Goal: Navigation & Orientation: Find specific page/section

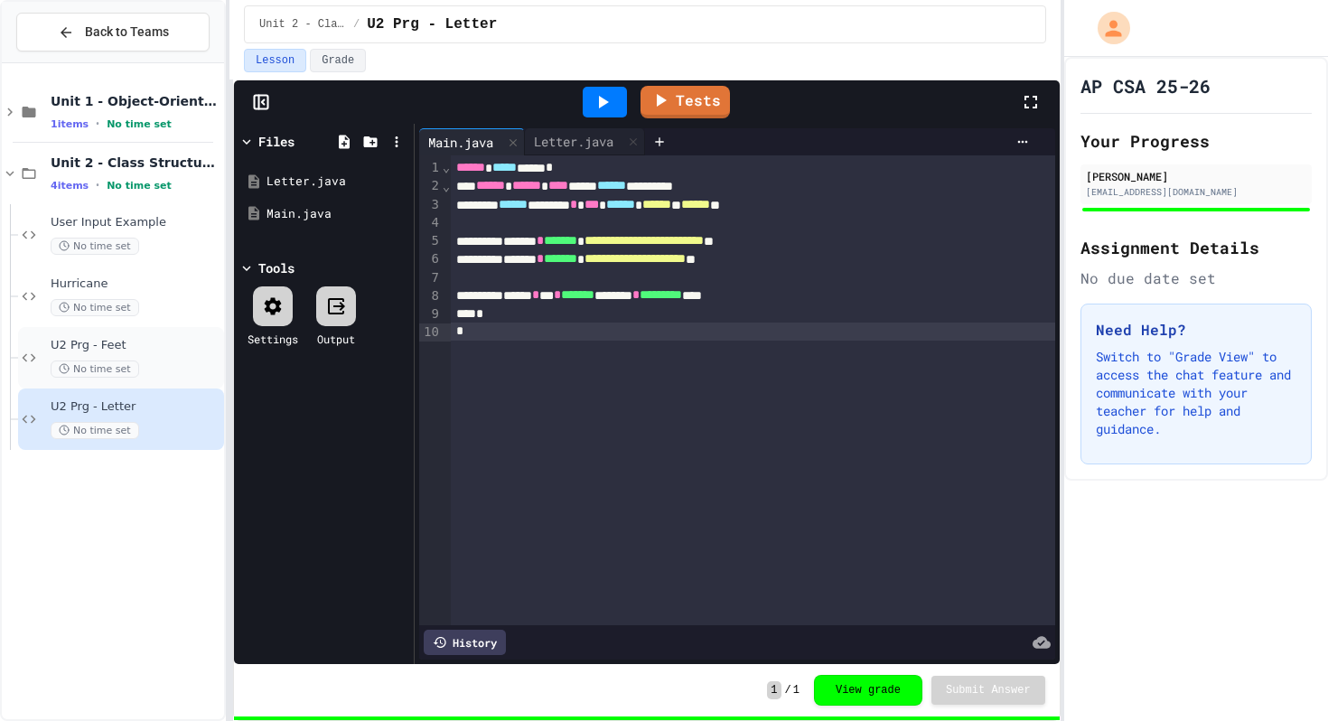
click at [126, 356] on div "U2 Prg - Feet No time set" at bounding box center [136, 358] width 170 height 40
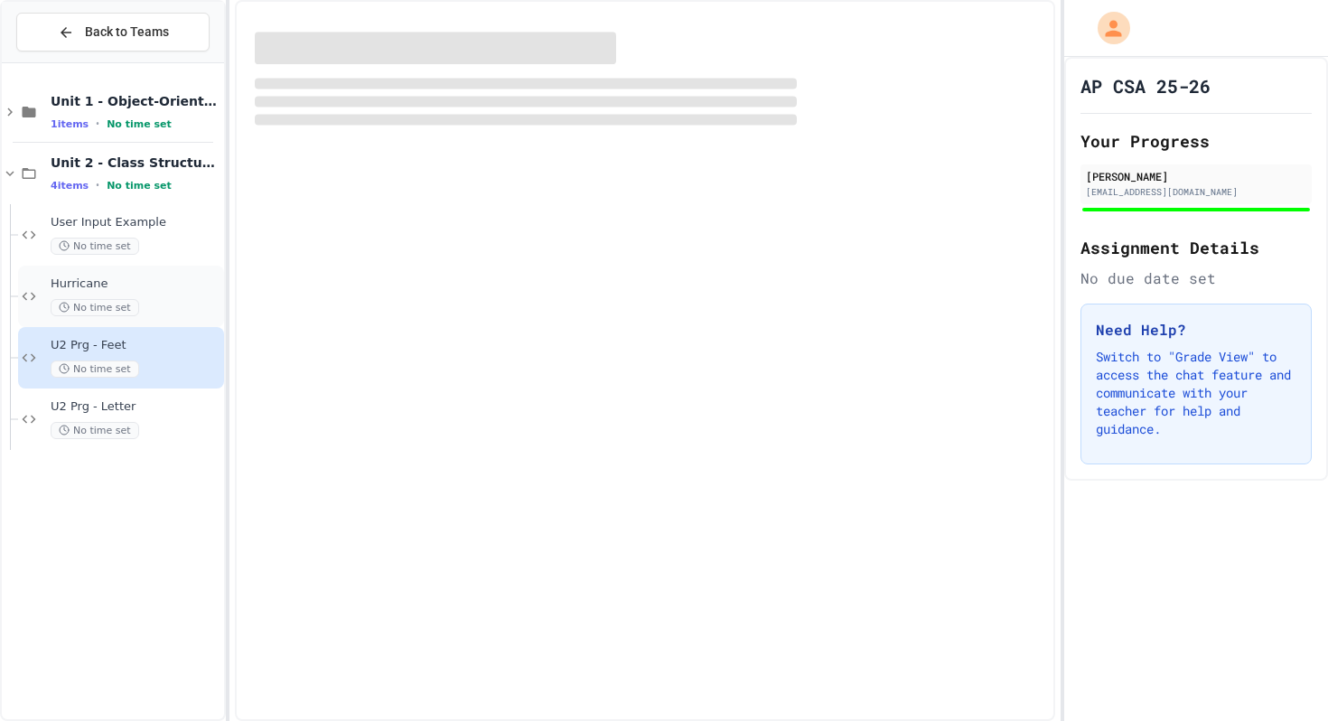
click at [121, 290] on span "Hurricane" at bounding box center [136, 284] width 170 height 15
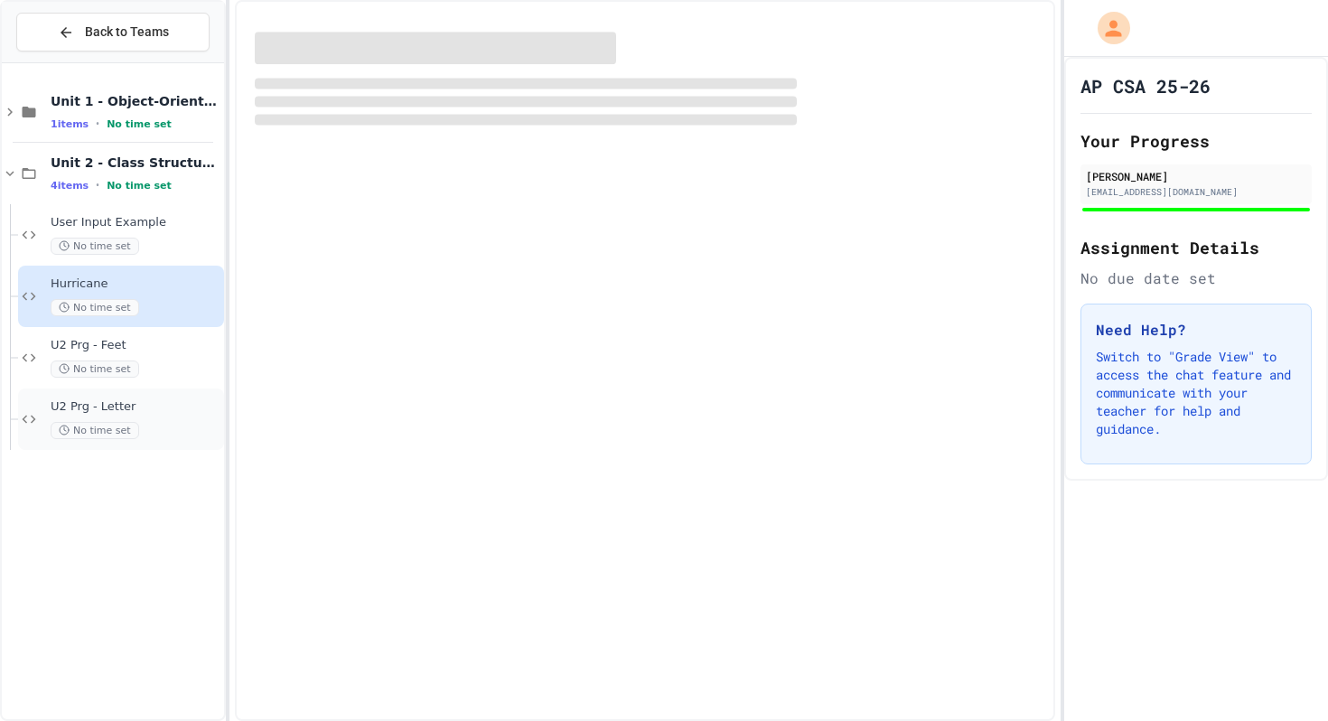
click at [136, 408] on span "U2 Prg - Letter" at bounding box center [136, 406] width 170 height 15
